Goal: Transaction & Acquisition: Obtain resource

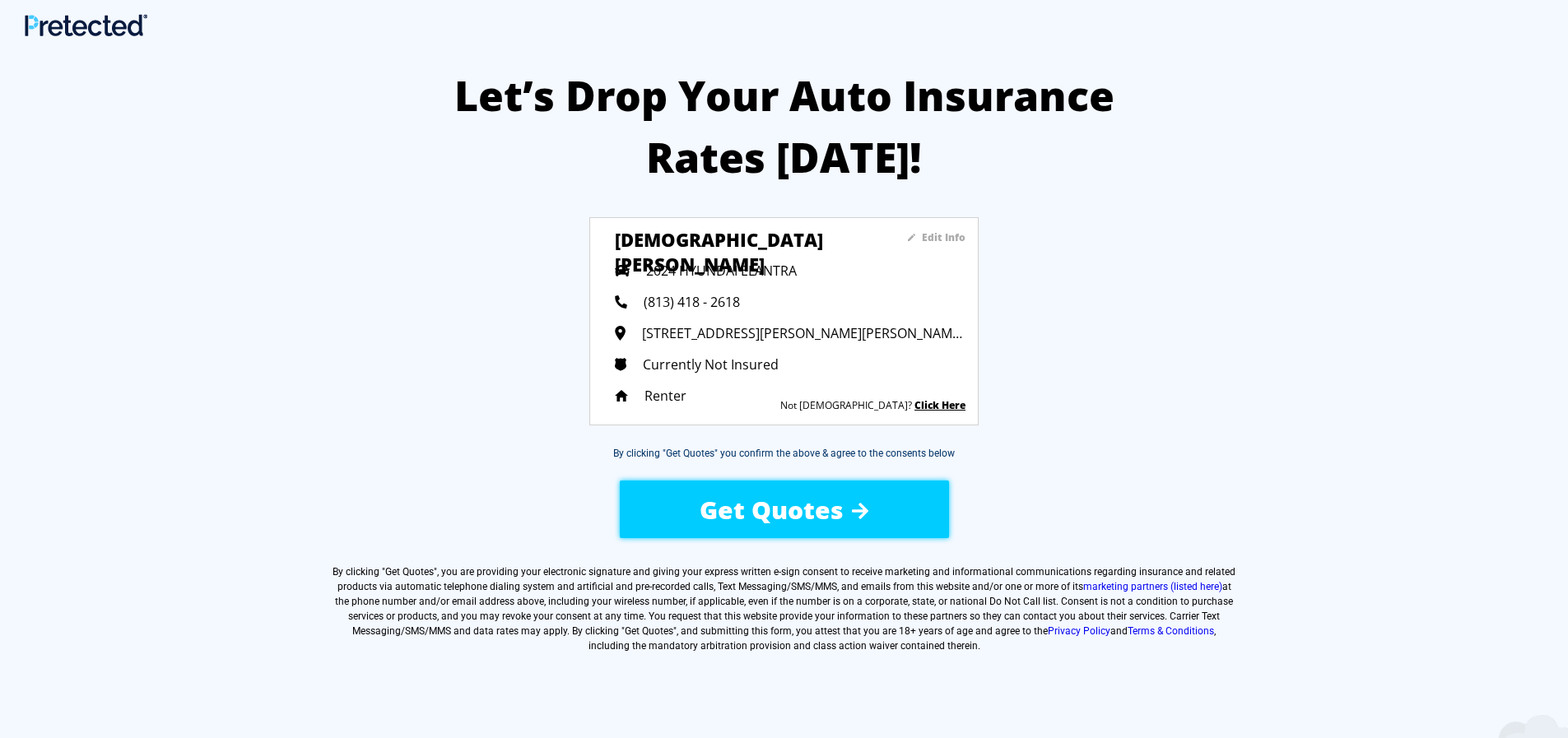
click at [904, 512] on div "Get Quotes" at bounding box center [783, 509] width 278 height 58
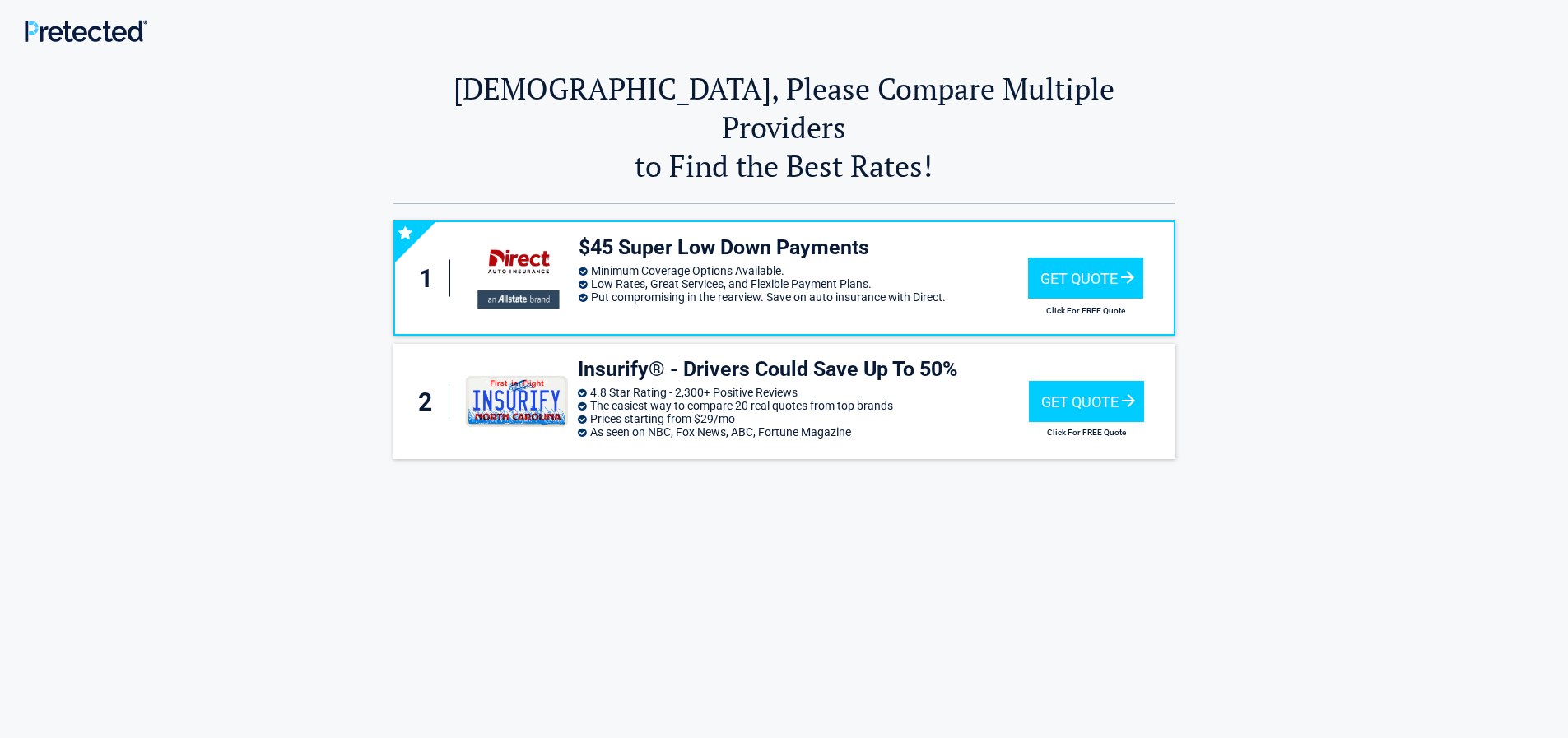
drag, startPoint x: 830, startPoint y: 83, endPoint x: 1053, endPoint y: 98, distance: 223.5
click at [1083, 103] on h2 "Christian, Please Compare Multiple Providers to Find the Best Rates!" at bounding box center [784, 127] width 782 height 116
click at [1074, 113] on h2 "Christian, Please Compare Multiple Providers to Find the Best Rates!" at bounding box center [784, 127] width 782 height 116
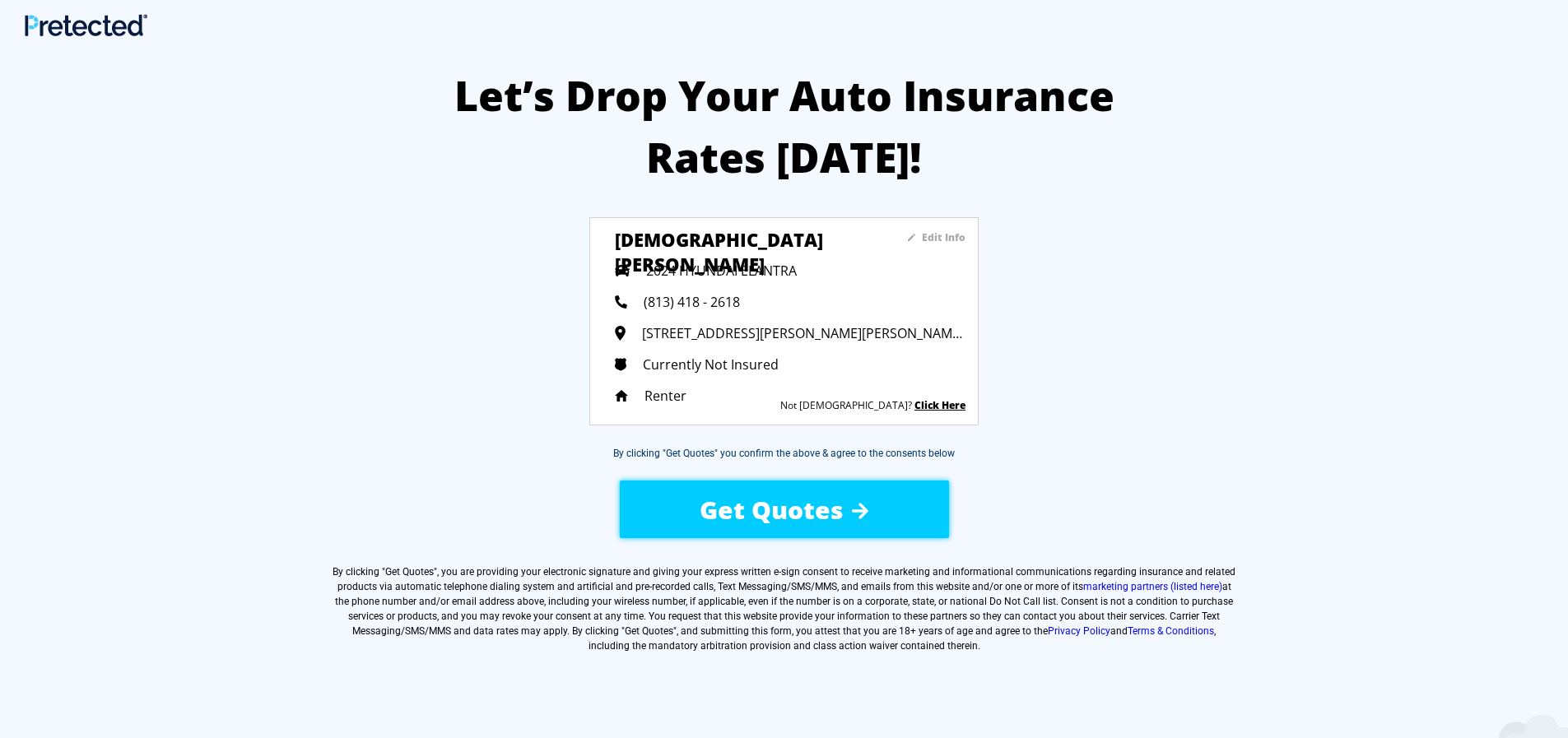
click at [481, 251] on div "Let’s Drop Your Auto Insurance Rates [DATE]! Edit Info [DEMOGRAPHIC_DATA][PERSO…" at bounding box center [784, 442] width 1568 height 803
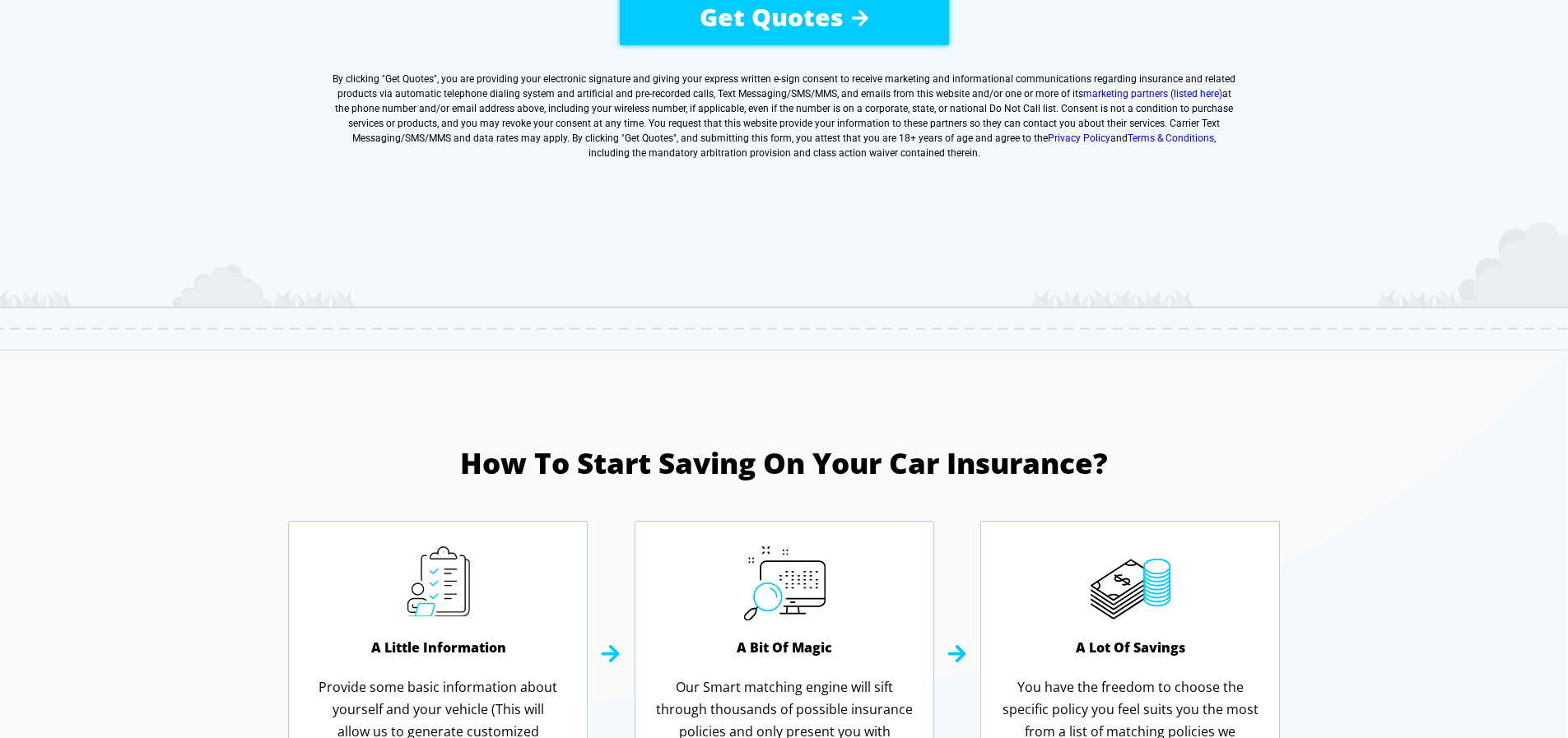
scroll to position [165, 0]
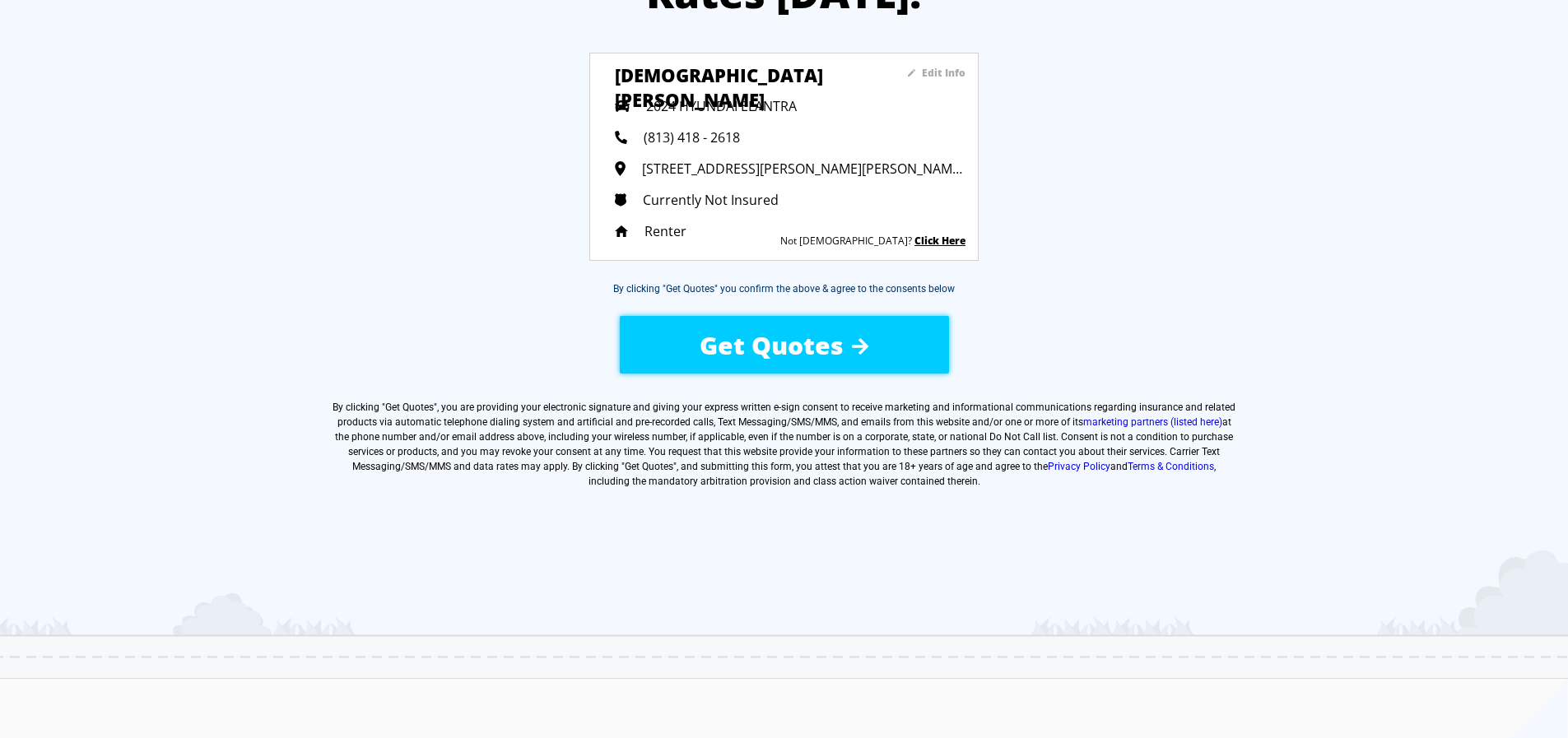
click at [773, 361] on span "Get Quotes" at bounding box center [771, 345] width 144 height 33
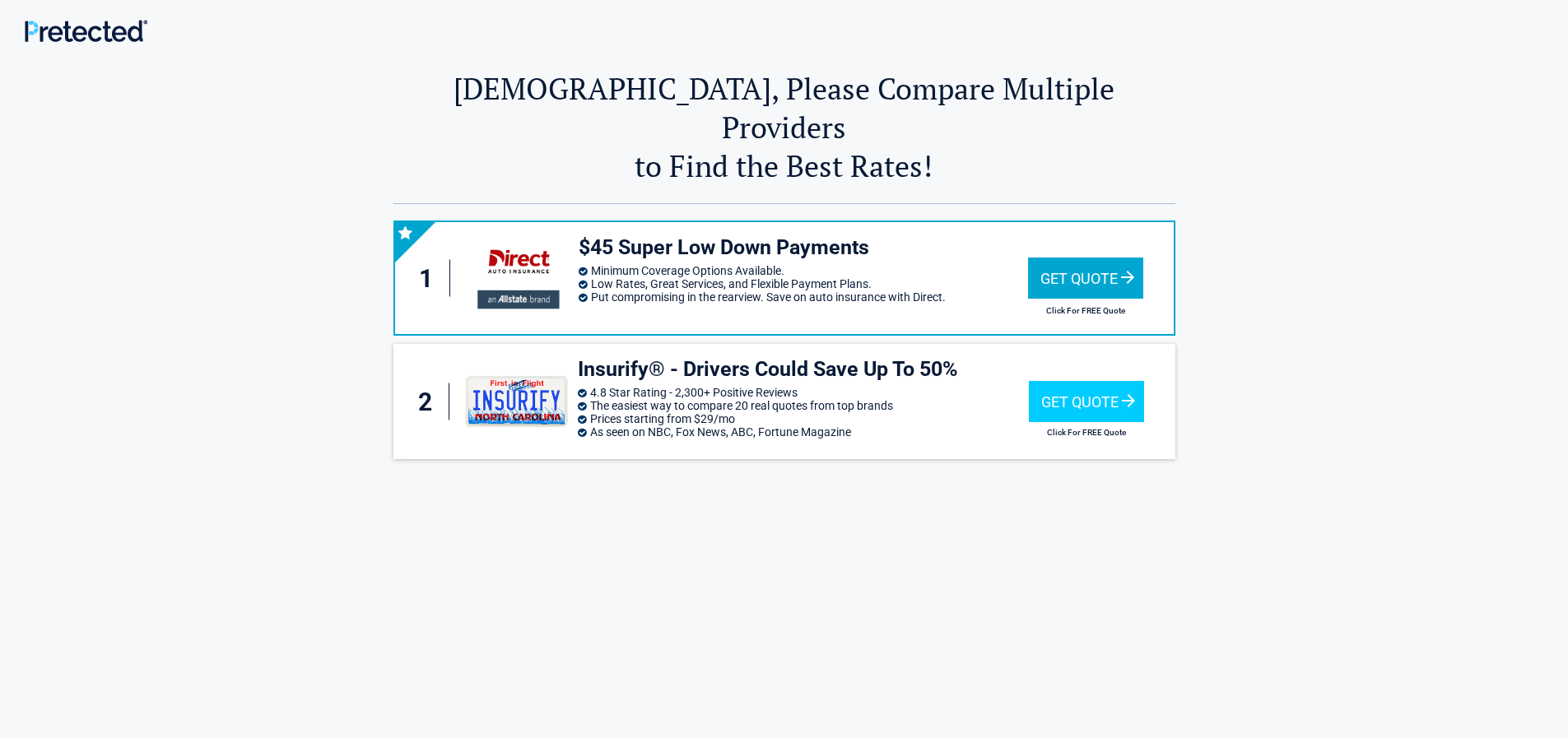
click at [1096, 257] on div "Get Quote" at bounding box center [1086, 278] width 115 height 41
